Goal: Transaction & Acquisition: Purchase product/service

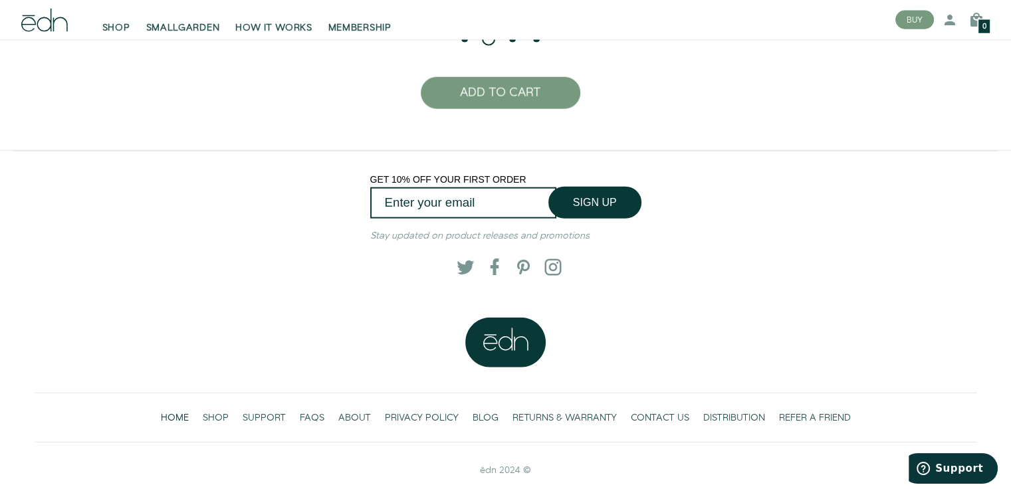
scroll to position [3140, 0]
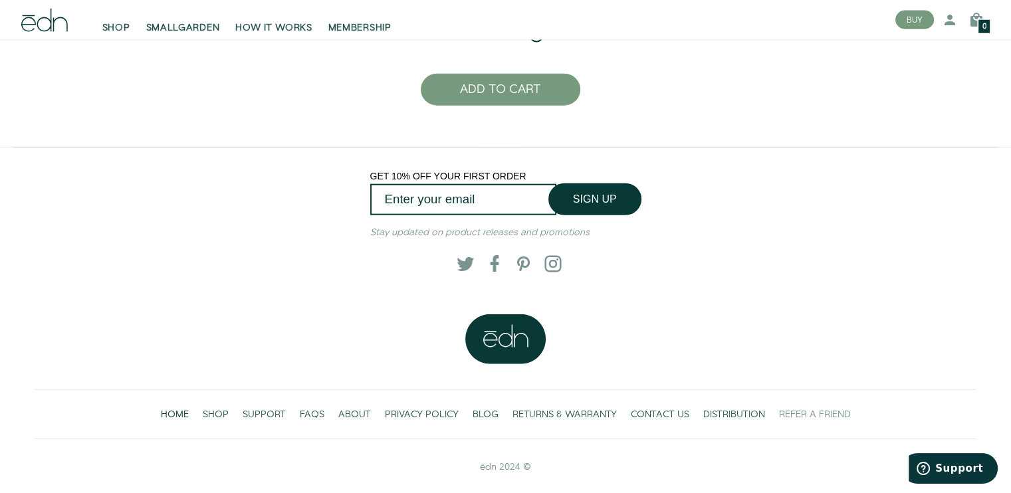
click at [834, 409] on span "REFER A FRIEND" at bounding box center [815, 414] width 72 height 13
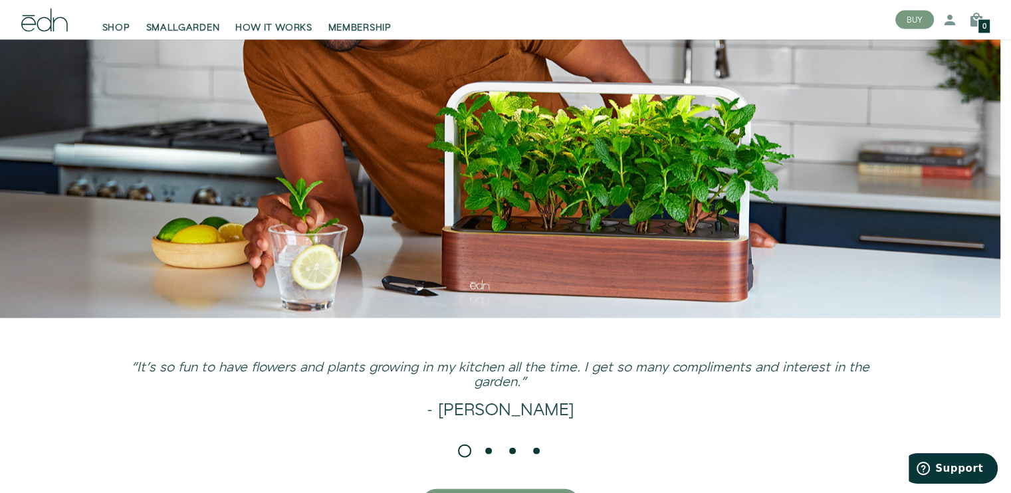
scroll to position [3140, 0]
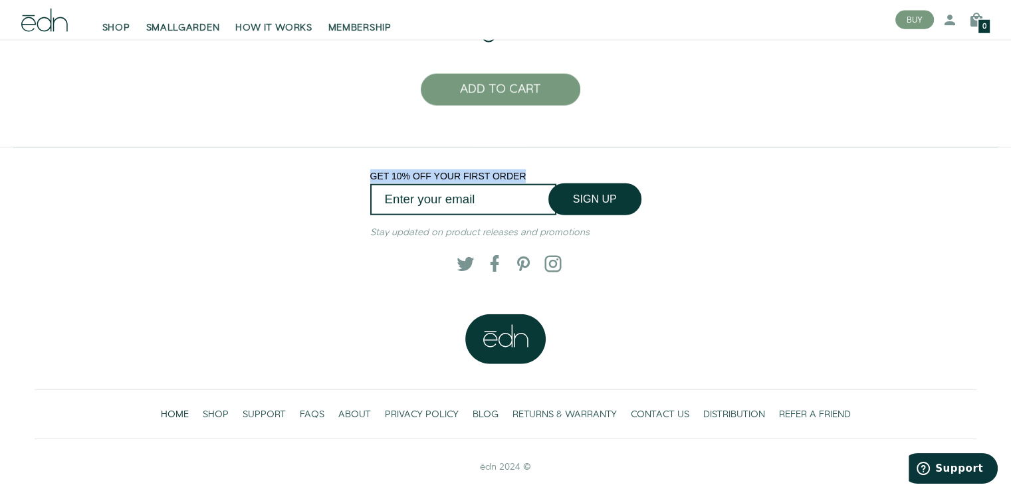
drag, startPoint x: 379, startPoint y: 172, endPoint x: 556, endPoint y: 163, distance: 177.0
click at [556, 163] on div "GET 10% OFF YOUR FIRST ORDER SIGN UP Submit Stay updated on product releases an…" at bounding box center [505, 231] width 963 height 166
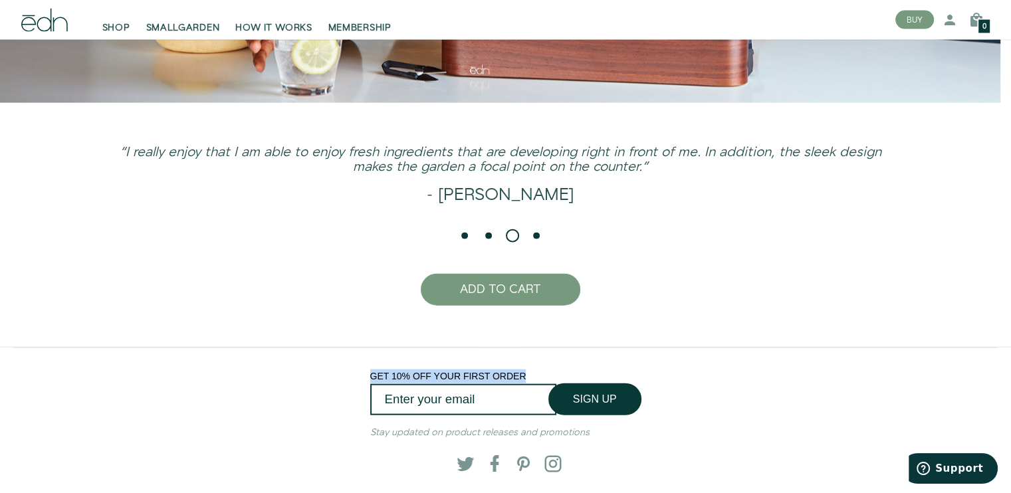
scroll to position [2675, 0]
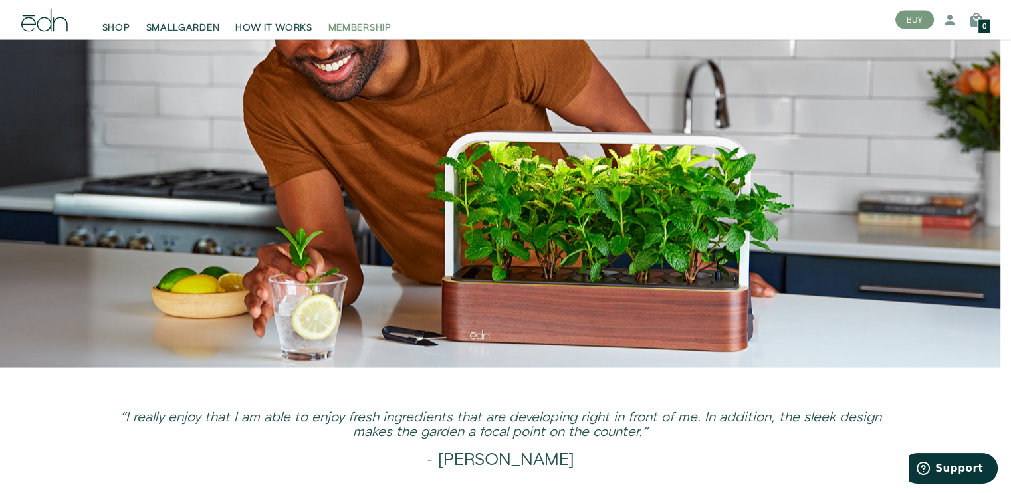
click at [355, 29] on span "MEMBERSHIP" at bounding box center [359, 27] width 63 height 13
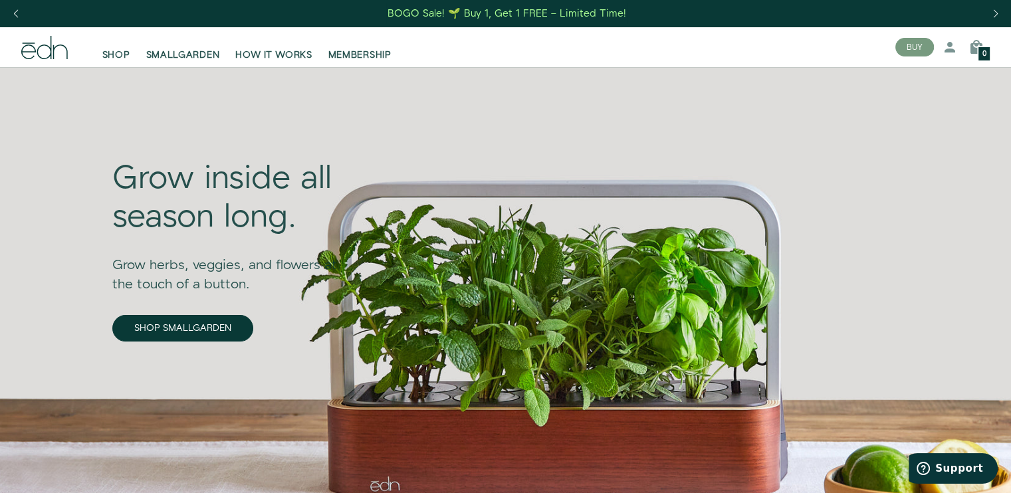
click at [999, 18] on div "Next slide" at bounding box center [995, 13] width 18 height 29
click at [994, 18] on div "Next slide" at bounding box center [995, 13] width 18 height 29
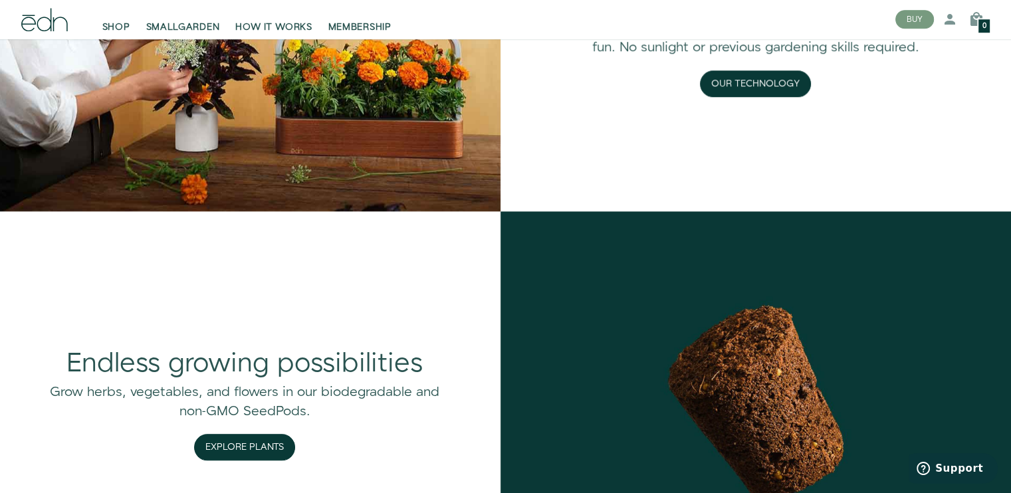
scroll to position [1263, 0]
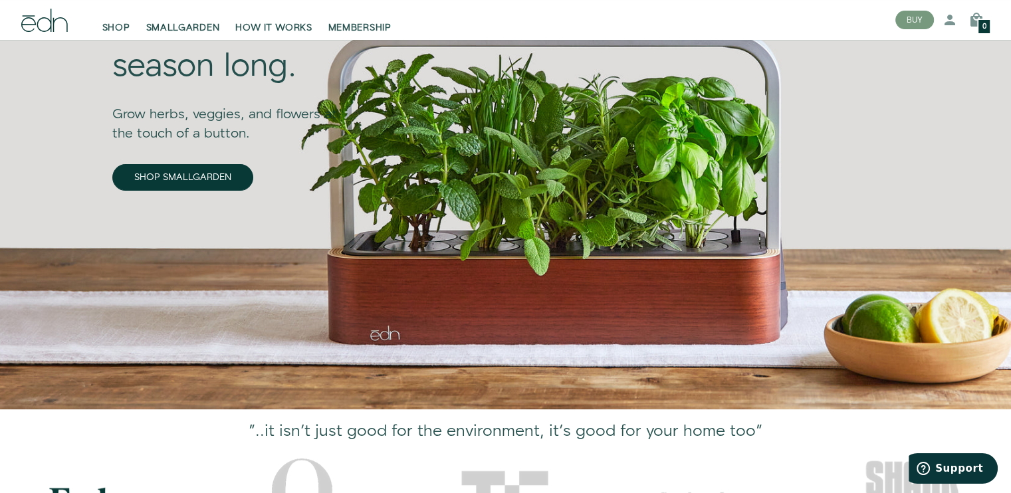
scroll to position [399, 0]
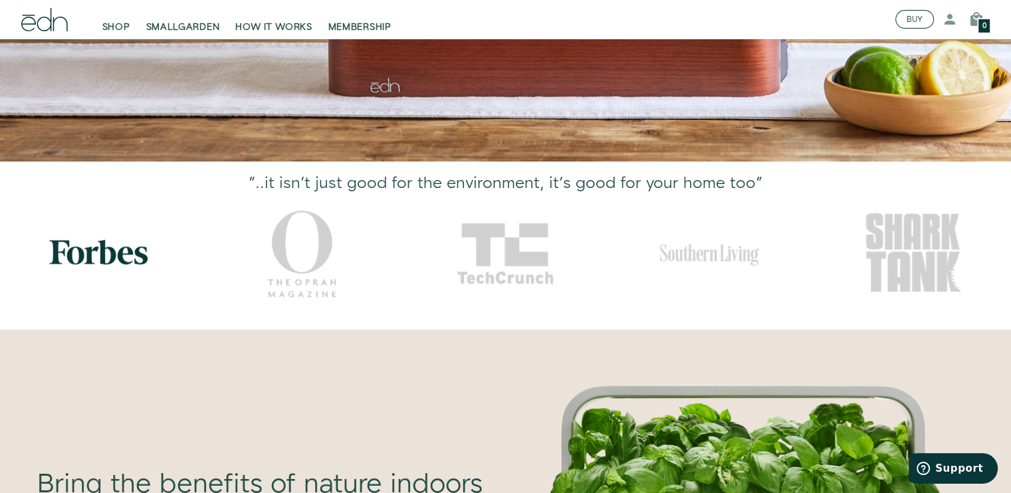
click at [916, 24] on button "BUY" at bounding box center [914, 20] width 39 height 19
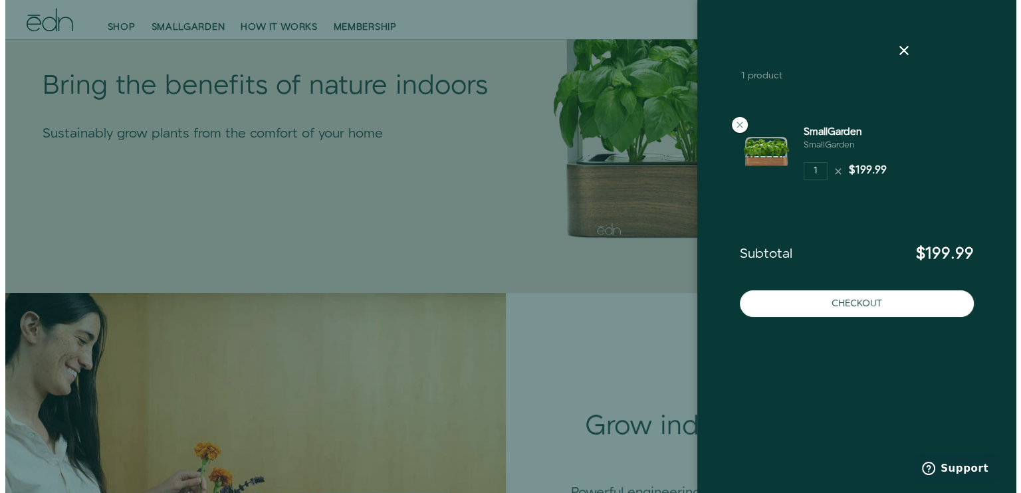
scroll to position [864, 0]
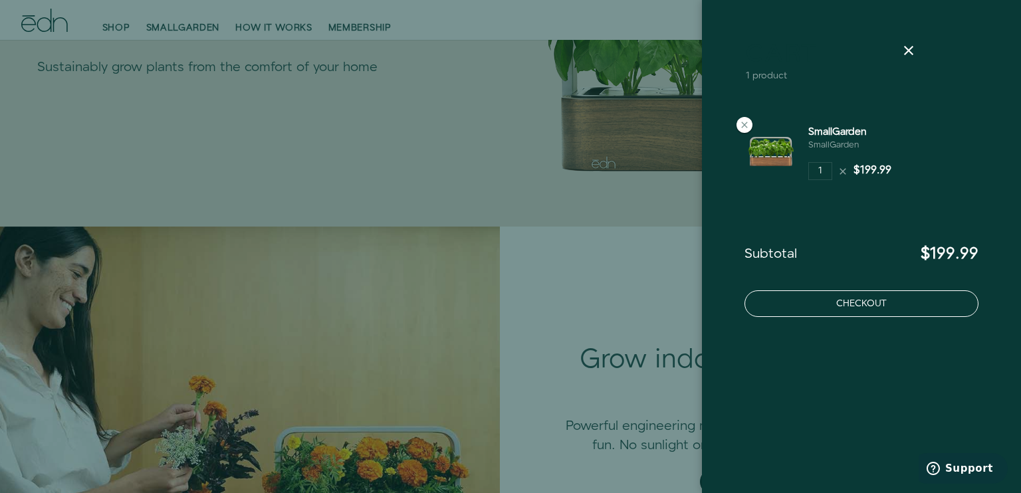
click at [850, 300] on button "Checkout" at bounding box center [861, 303] width 234 height 27
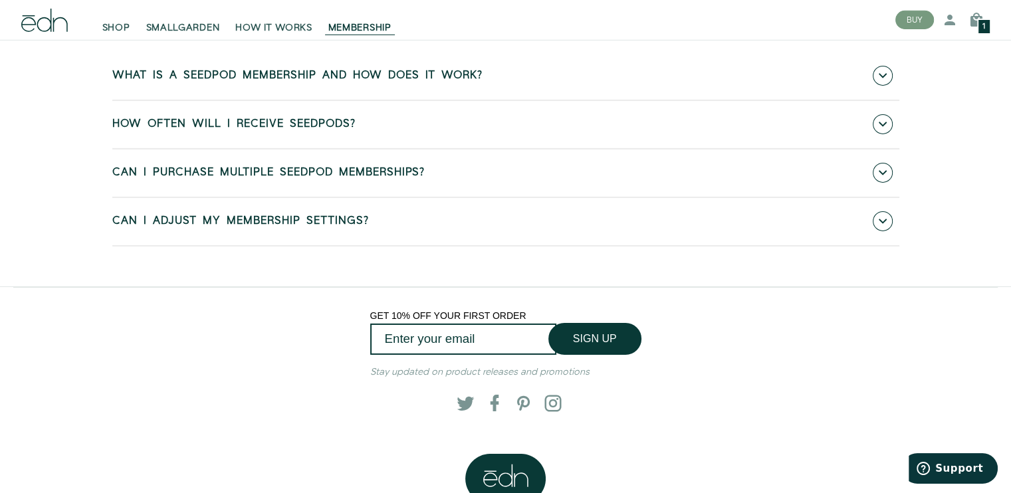
scroll to position [4319, 0]
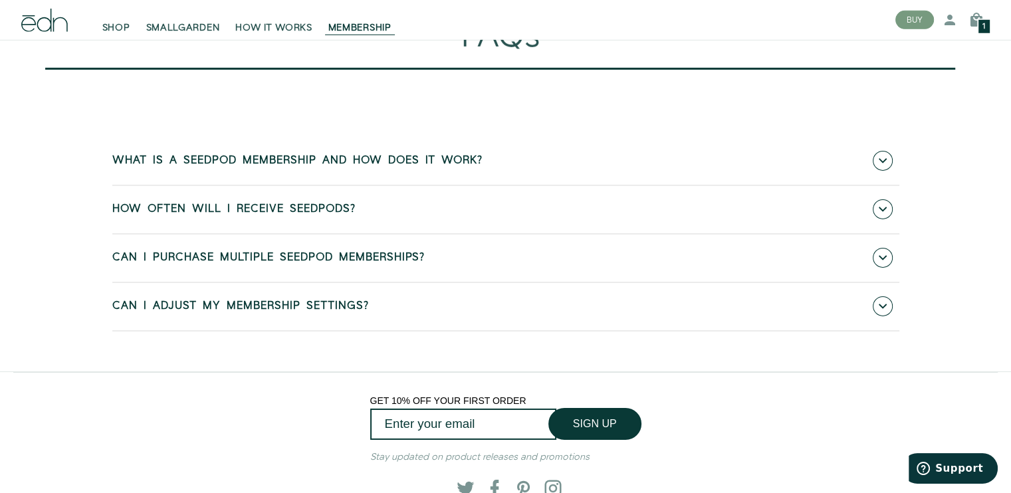
click at [178, 161] on span "What is a SeedPod membership and how does it work?" at bounding box center [297, 161] width 370 height 12
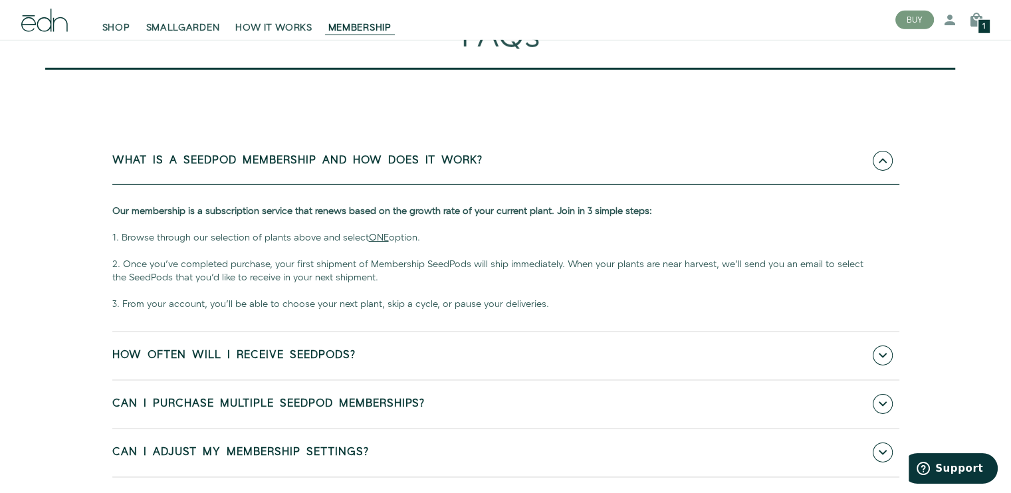
click at [178, 161] on link "What is a SeedPod membership and how does it work?" at bounding box center [505, 161] width 787 height 47
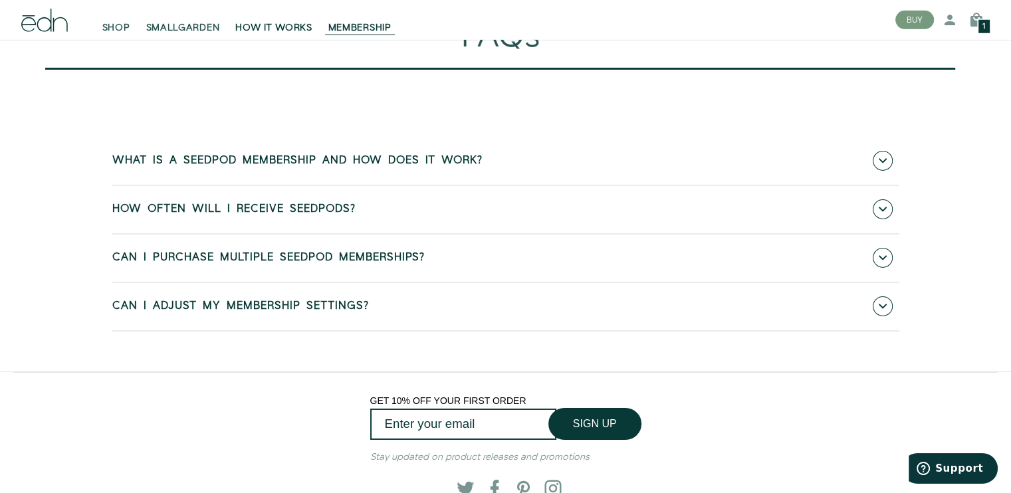
click at [265, 21] on link "HOW IT WORKS" at bounding box center [273, 19] width 92 height 29
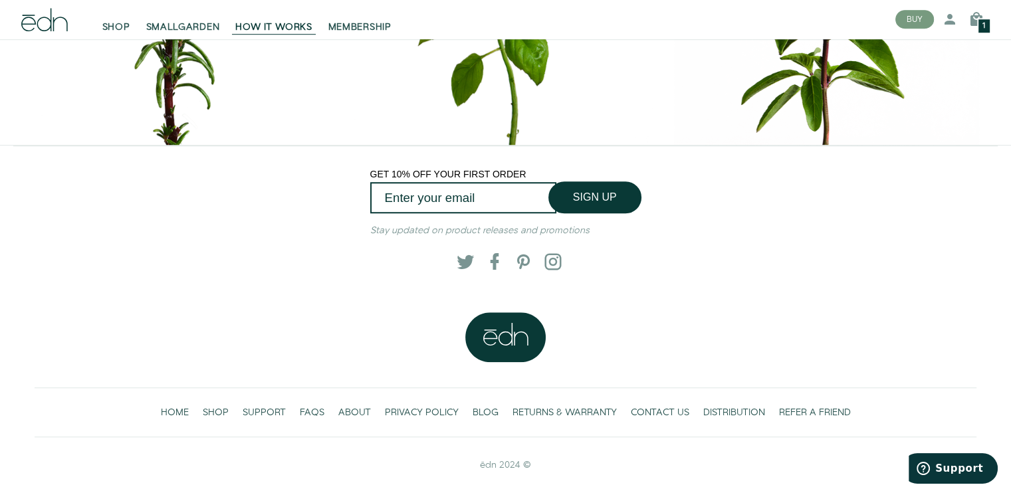
scroll to position [6092, 0]
click at [126, 19] on link "SHOP" at bounding box center [116, 19] width 44 height 29
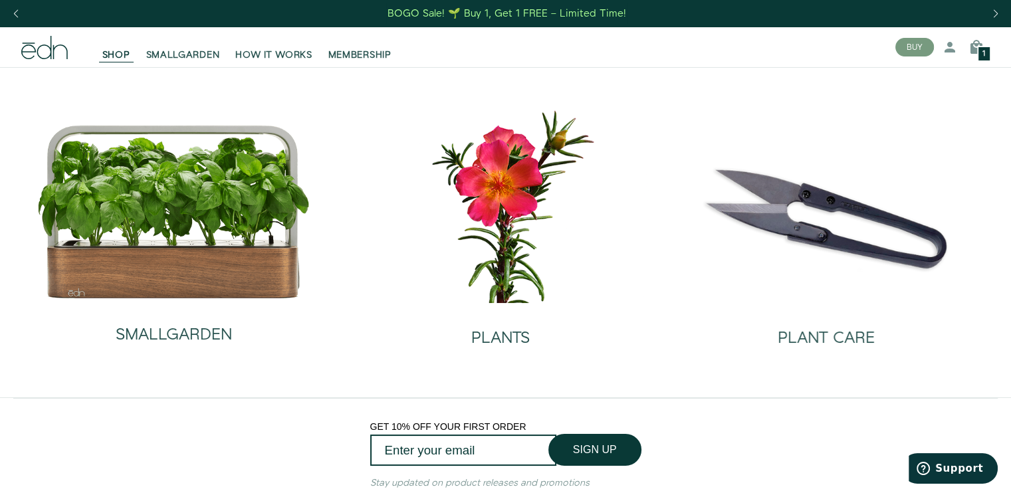
click at [587, 14] on div "BOGO Sale! 🌱 Buy 1, Get 1 FREE – Limited Time!" at bounding box center [506, 14] width 239 height 14
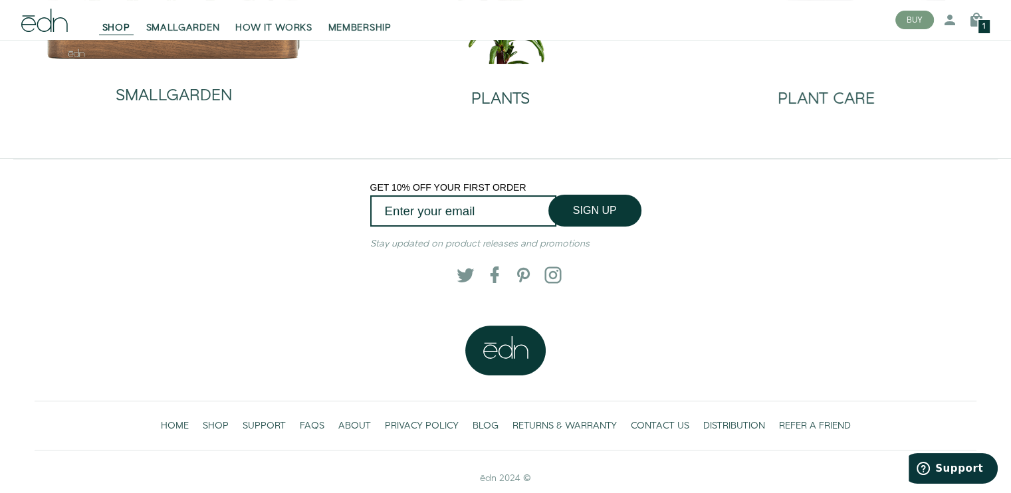
scroll to position [251, 0]
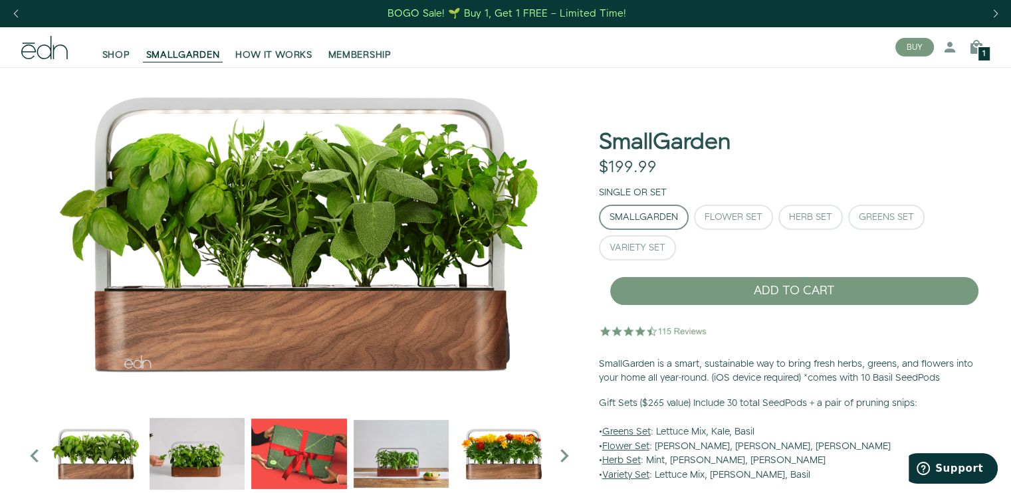
click at [997, 17] on div "Next slide" at bounding box center [995, 13] width 18 height 29
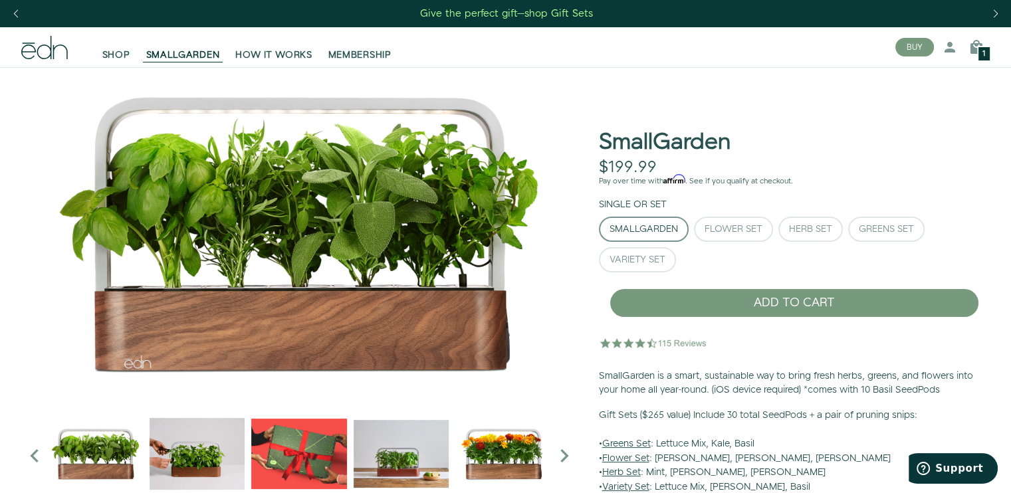
click at [555, 15] on div "Give the perfect gift—shop Gift Sets" at bounding box center [506, 14] width 173 height 14
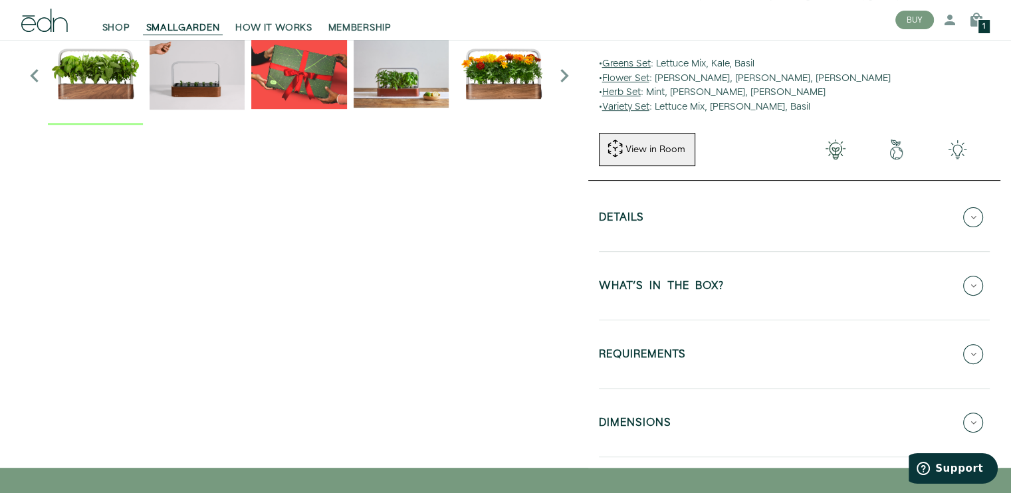
scroll to position [465, 0]
